Goal: Find contact information: Find contact information

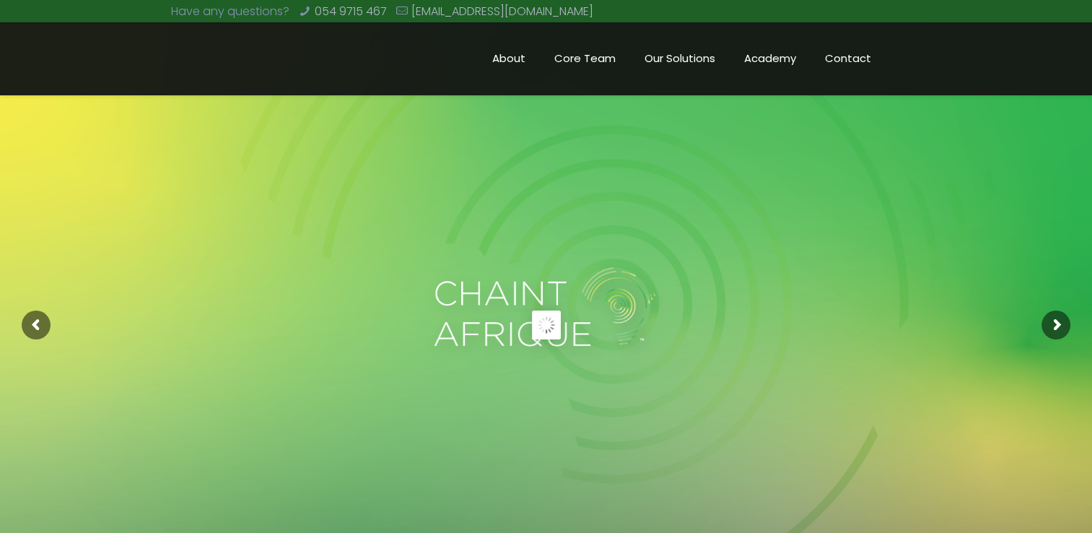
click at [646, 403] on rs-slide at bounding box center [546, 325] width 1092 height 650
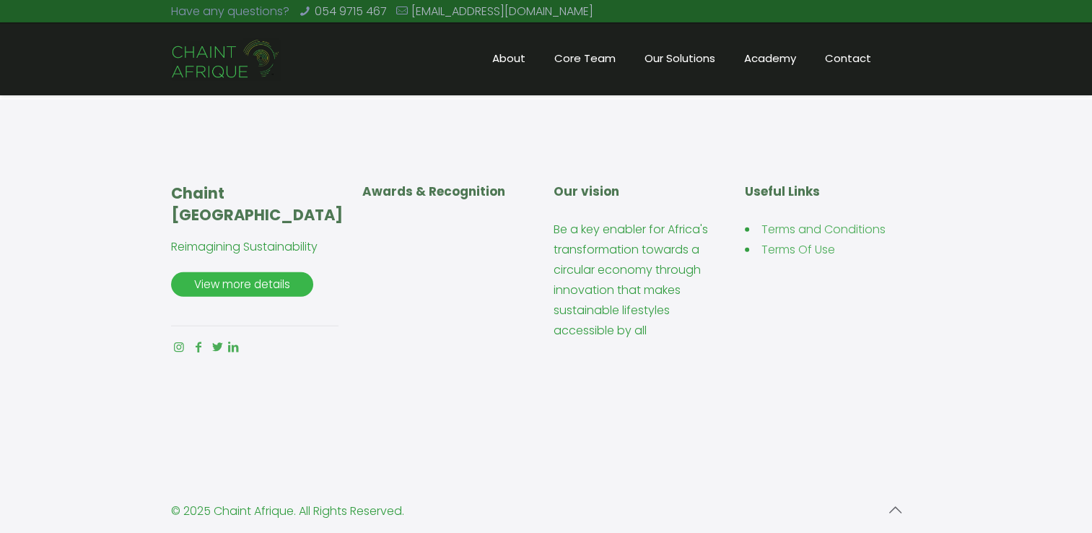
scroll to position [3447, 0]
click at [861, 61] on span "Contact" at bounding box center [848, 59] width 75 height 22
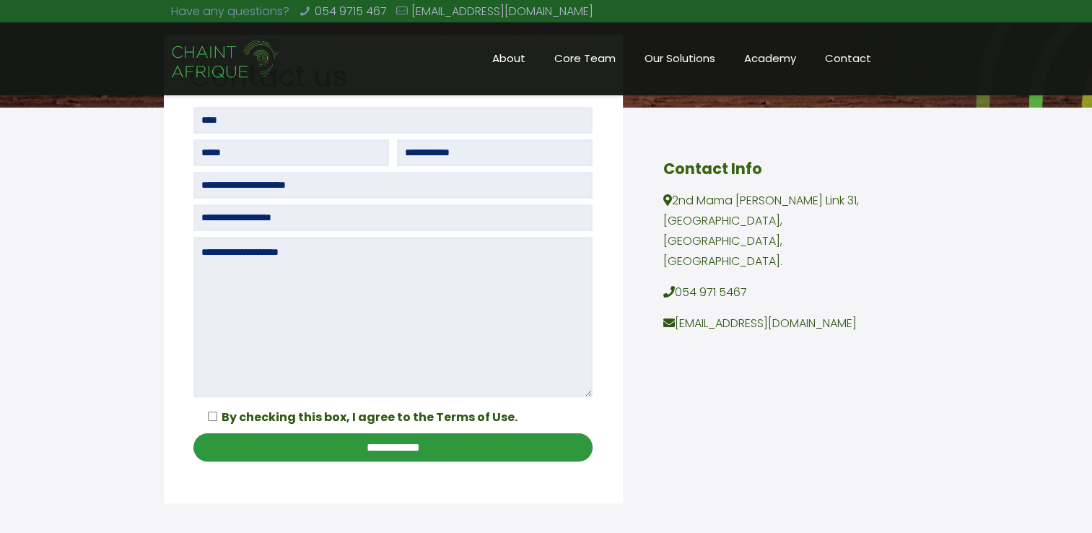
scroll to position [228, 0]
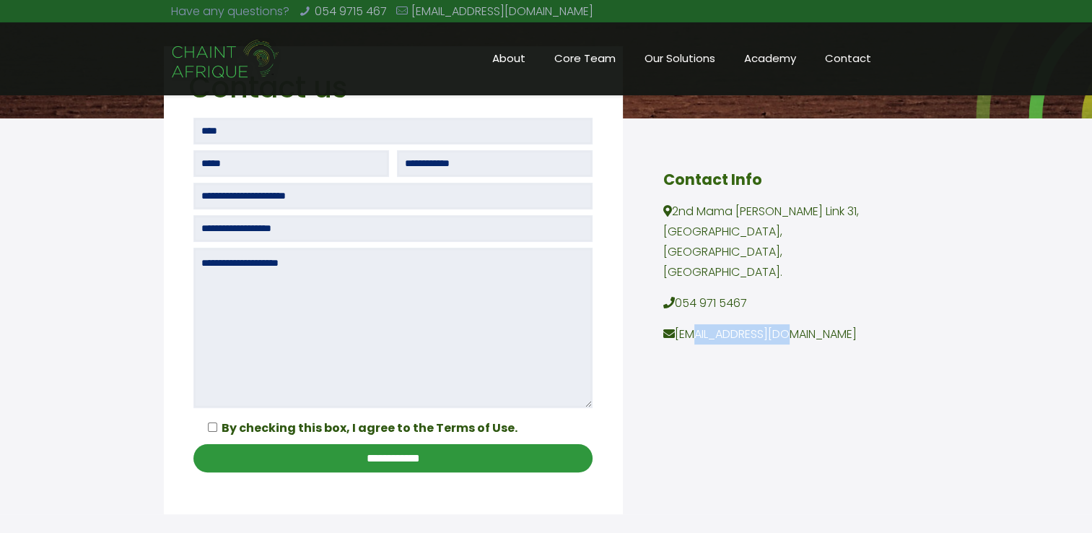
drag, startPoint x: 774, startPoint y: 310, endPoint x: 678, endPoint y: 320, distance: 96.5
click at [678, 324] on p "[EMAIL_ADDRESS][DOMAIN_NAME]" at bounding box center [775, 334] width 225 height 20
copy p "[EMAIL_ADDRESS][DOMAIN_NAME]"
drag, startPoint x: 751, startPoint y: 279, endPoint x: 676, endPoint y: 288, distance: 74.9
click at [676, 293] on p "054 971 5467" at bounding box center [775, 303] width 225 height 20
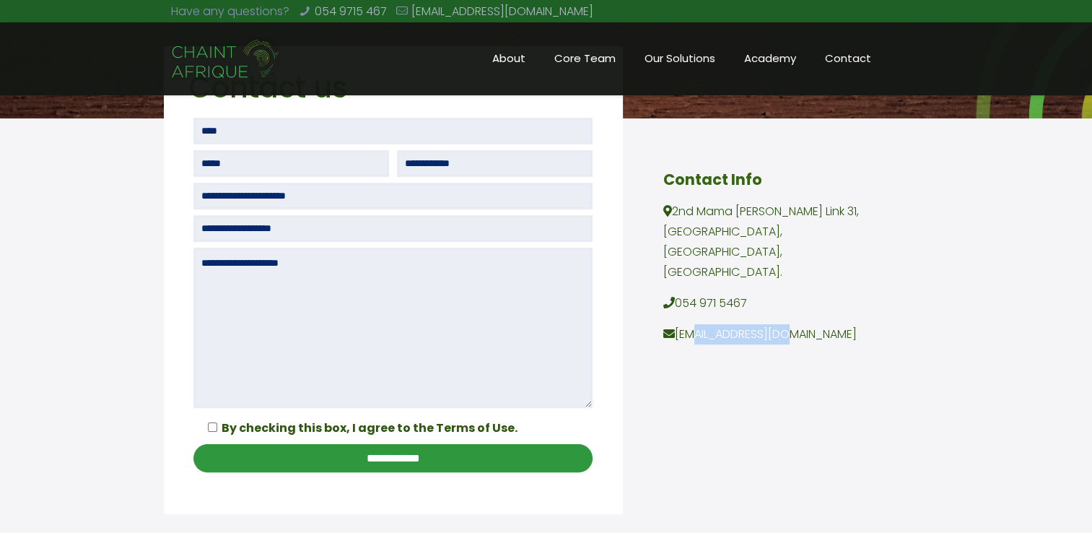
copy p "054 971 5467"
click at [499, 58] on span "About" at bounding box center [509, 59] width 62 height 22
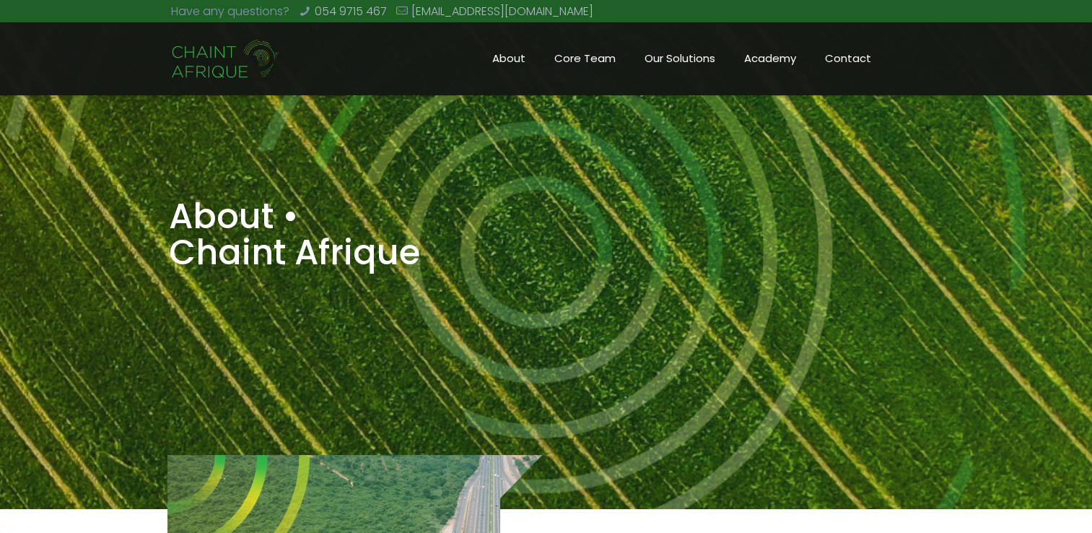
click at [509, 309] on div "About • Chaint Afrique" at bounding box center [419, 254] width 510 height 112
click at [227, 56] on img at bounding box center [226, 59] width 110 height 43
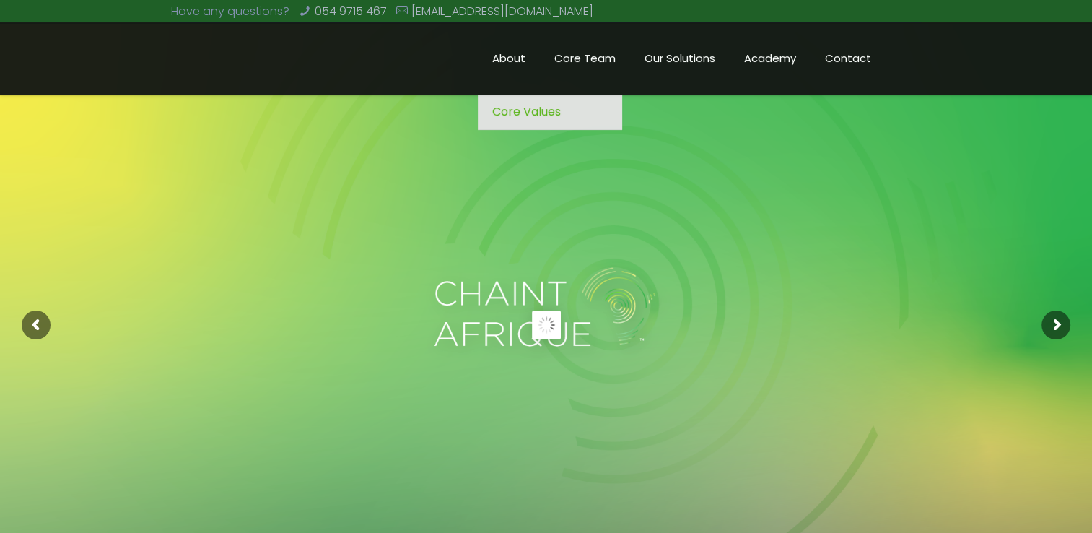
click at [543, 114] on span "Core Values" at bounding box center [526, 112] width 69 height 20
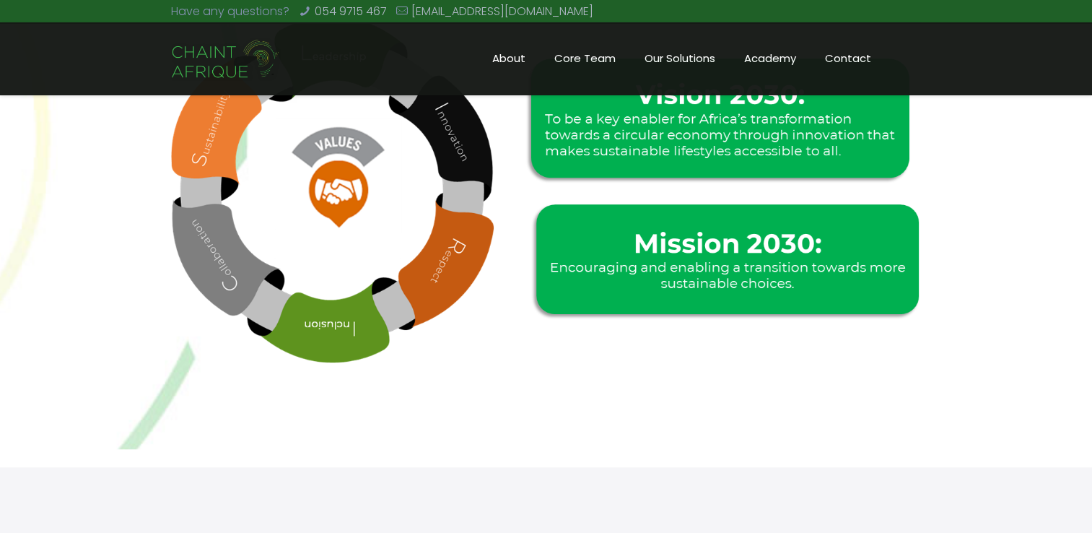
scroll to position [780, 0]
